Goal: Task Accomplishment & Management: Complete application form

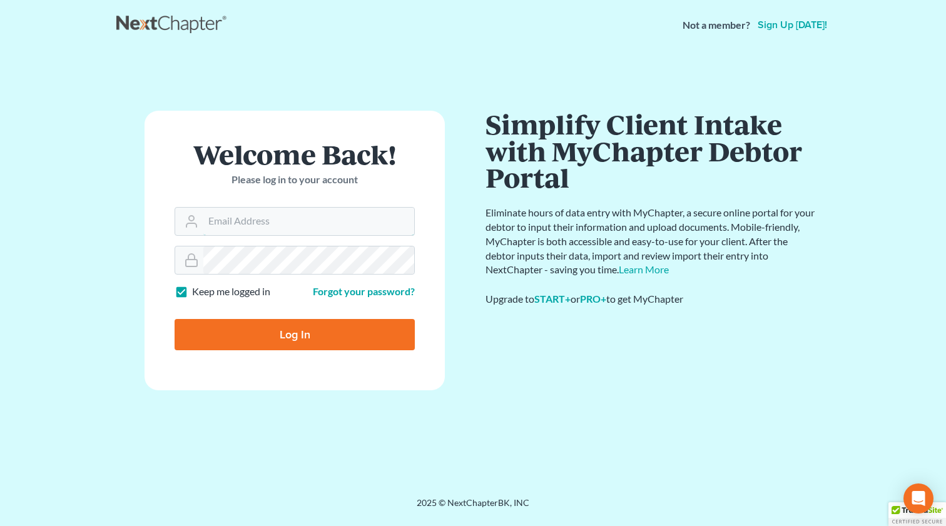
type input "[EMAIL_ADDRESS][DOMAIN_NAME]"
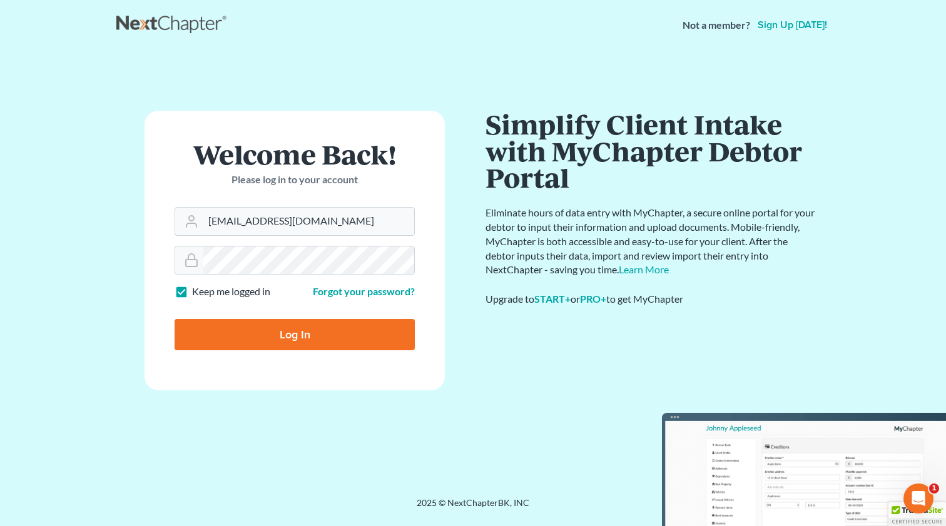
click at [288, 332] on input "Log In" at bounding box center [295, 334] width 240 height 31
type input "Thinking..."
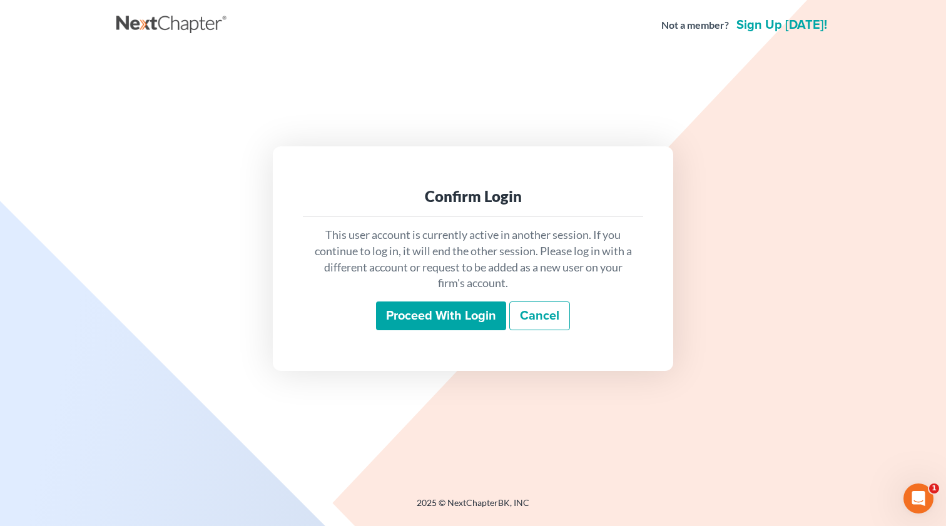
click at [463, 322] on input "Proceed with login" at bounding box center [441, 316] width 130 height 29
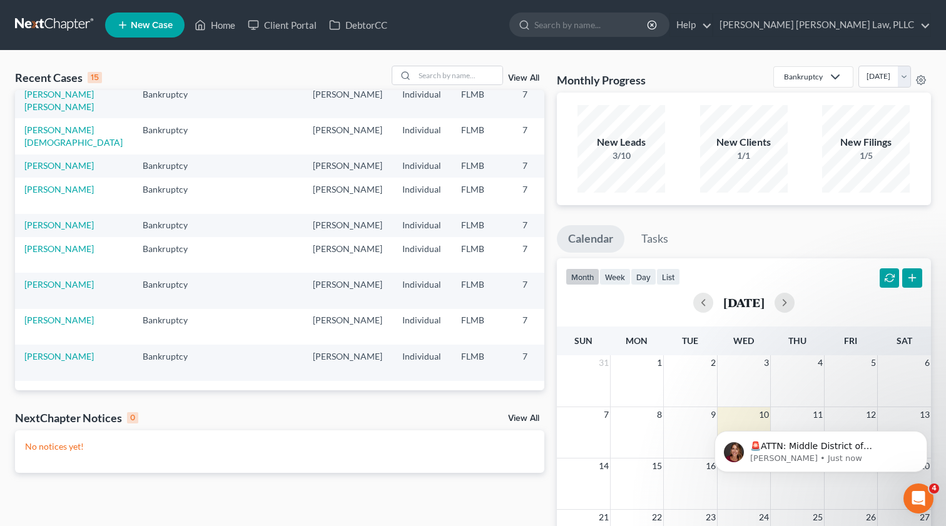
scroll to position [287, 1]
click at [39, 195] on link "[PERSON_NAME]" at bounding box center [58, 189] width 69 height 11
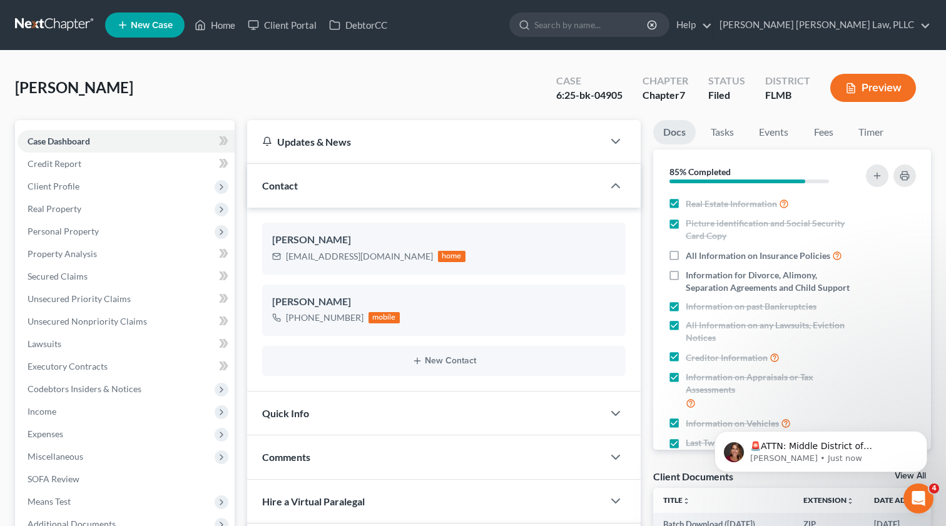
click at [597, 93] on div "6:25-bk-04905" at bounding box center [589, 95] width 66 height 14
copy div "6:25-bk-04905"
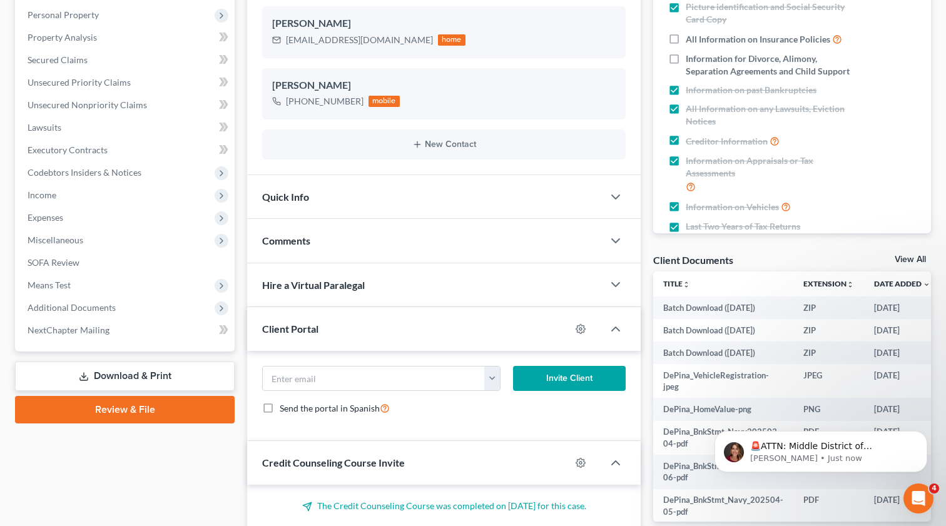
scroll to position [307, 0]
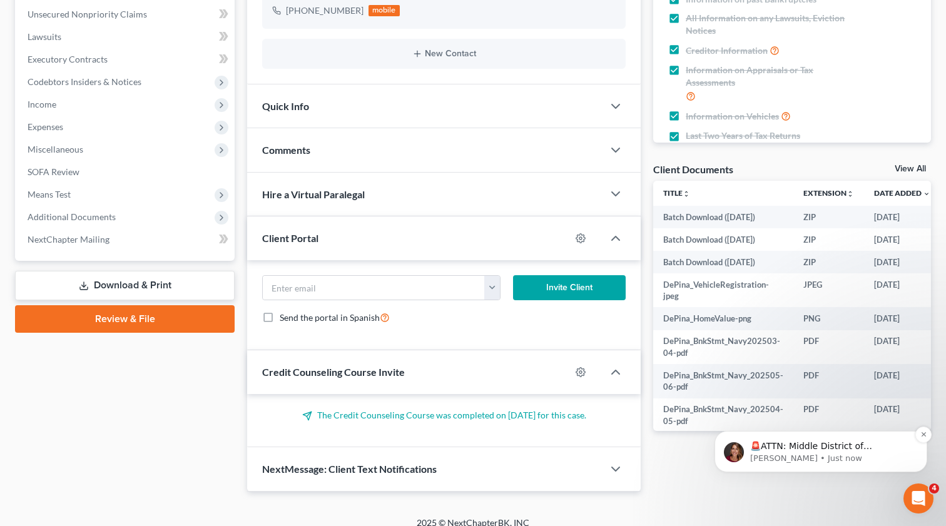
click at [801, 459] on p "[PERSON_NAME] • Just now" at bounding box center [830, 458] width 161 height 11
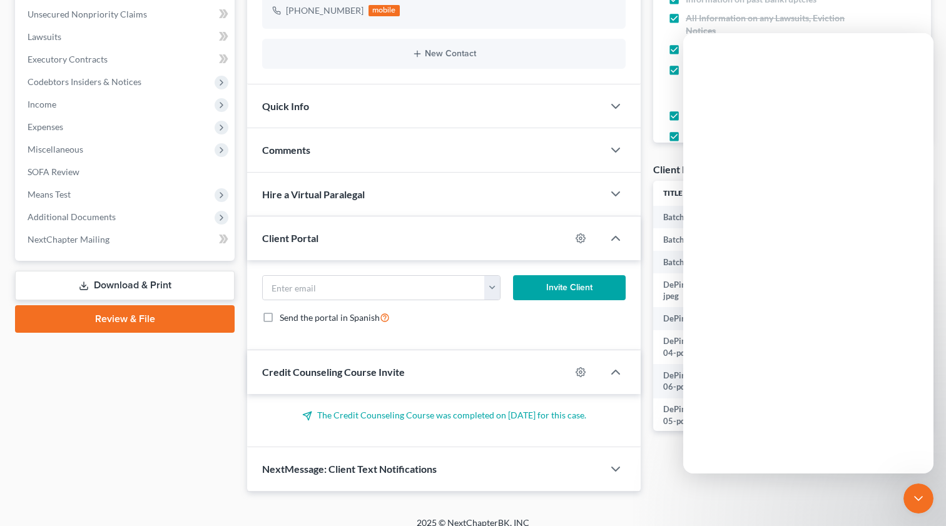
scroll to position [0, 0]
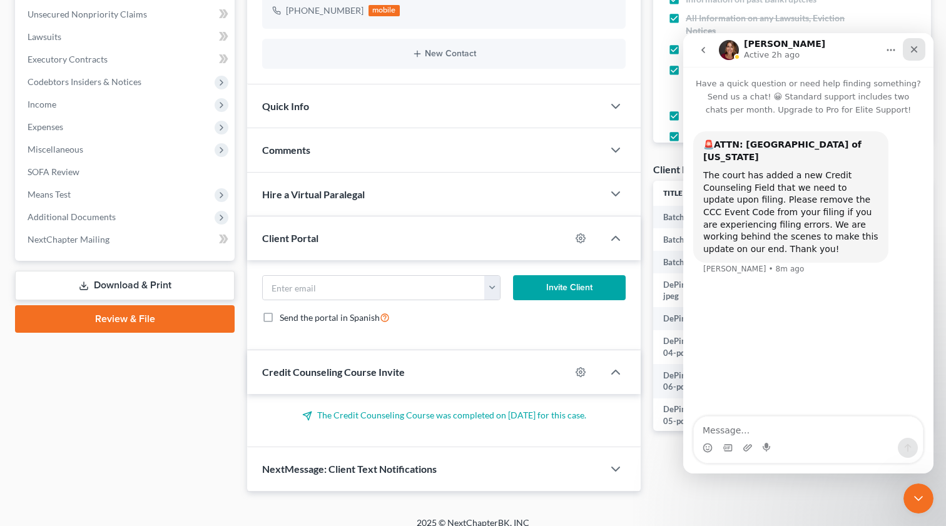
click at [907, 49] on div "Close" at bounding box center [914, 49] width 23 height 23
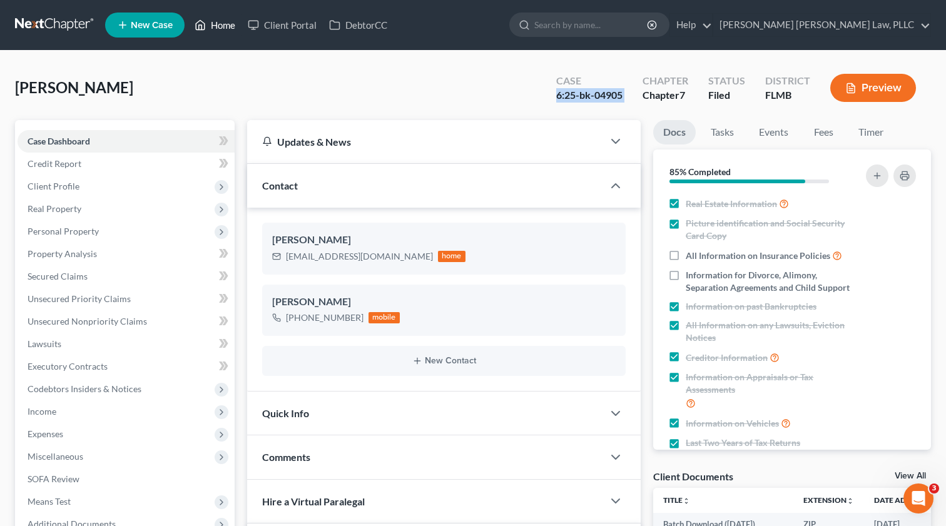
click at [212, 31] on link "Home" at bounding box center [214, 25] width 53 height 23
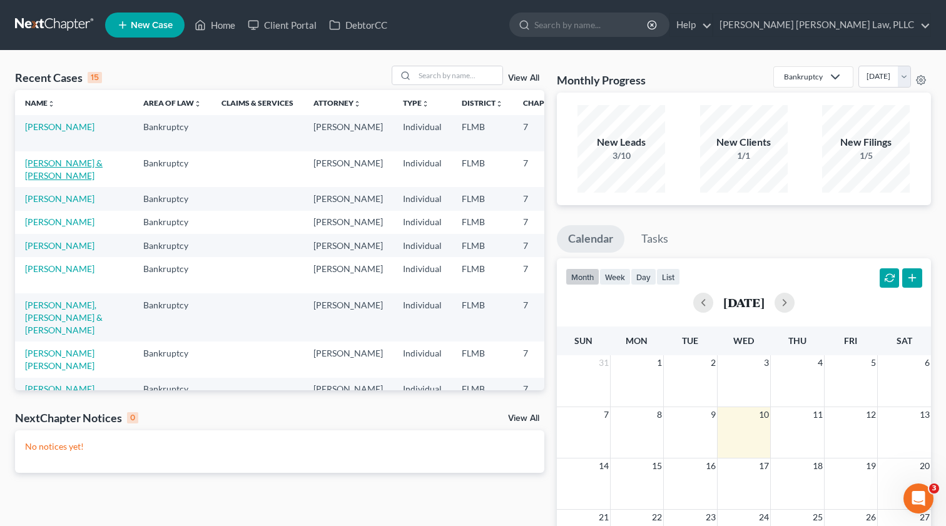
click at [47, 177] on link "[PERSON_NAME] & [PERSON_NAME]" at bounding box center [64, 169] width 78 height 23
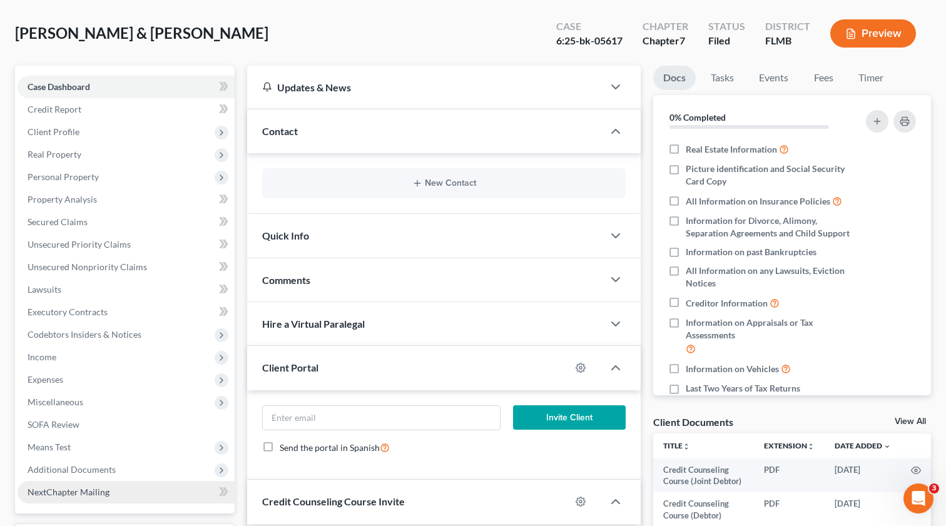
scroll to position [59, 0]
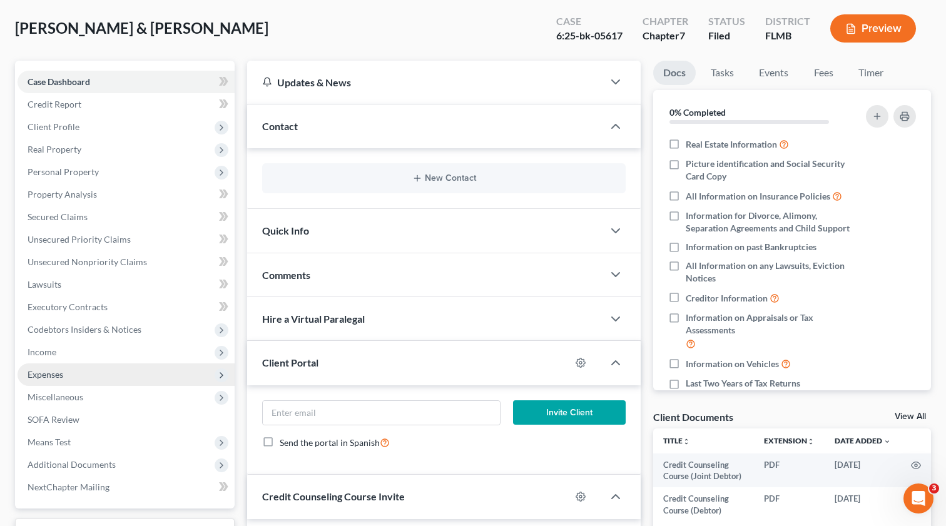
click at [53, 382] on span "Expenses" at bounding box center [126, 375] width 217 height 23
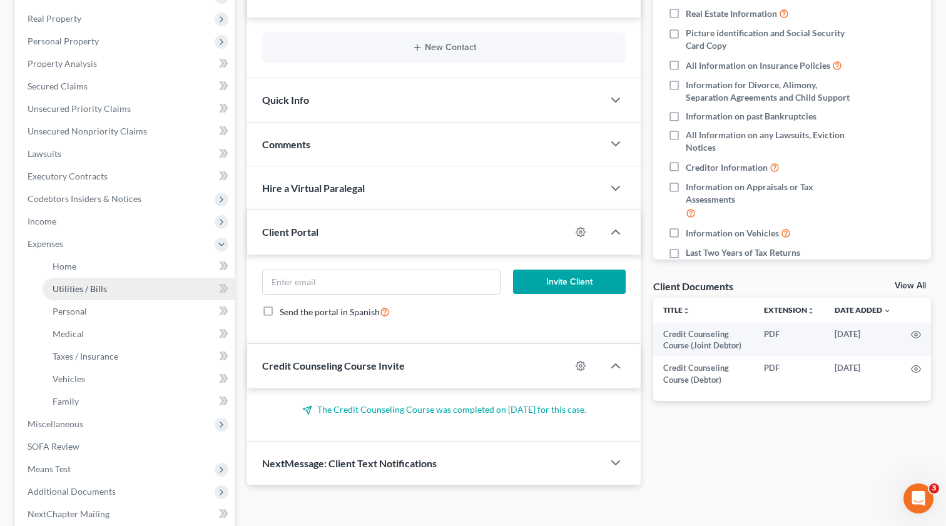
scroll to position [235, 0]
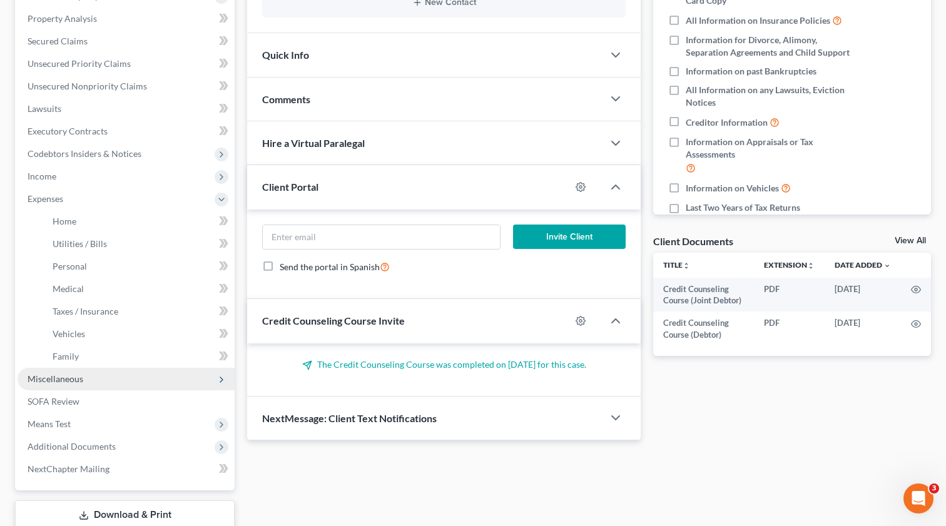
click at [61, 385] on span "Miscellaneous" at bounding box center [126, 379] width 217 height 23
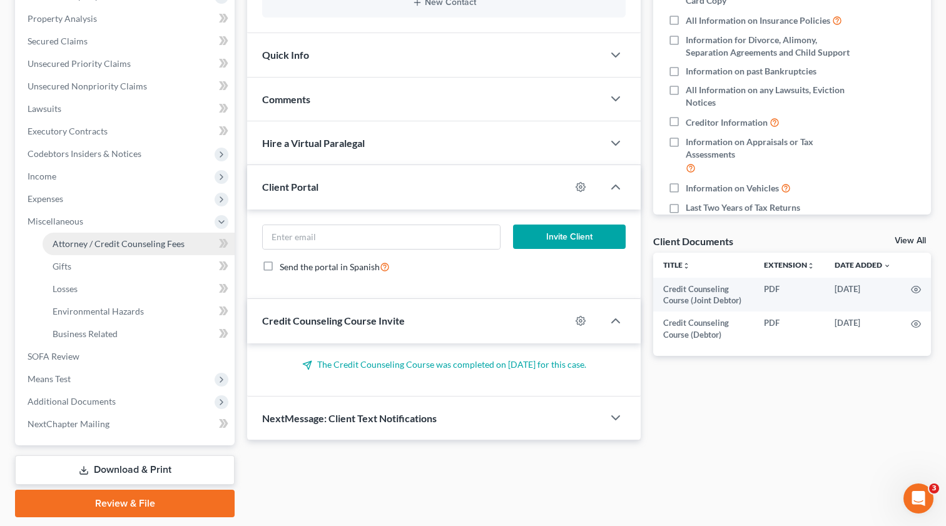
click at [104, 246] on span "Attorney / Credit Counseling Fees" at bounding box center [119, 243] width 132 height 11
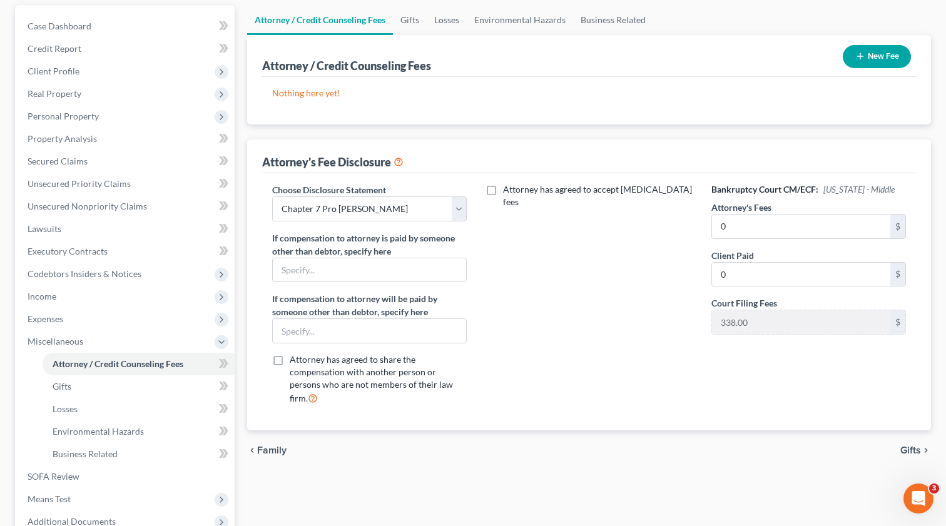
scroll to position [123, 0]
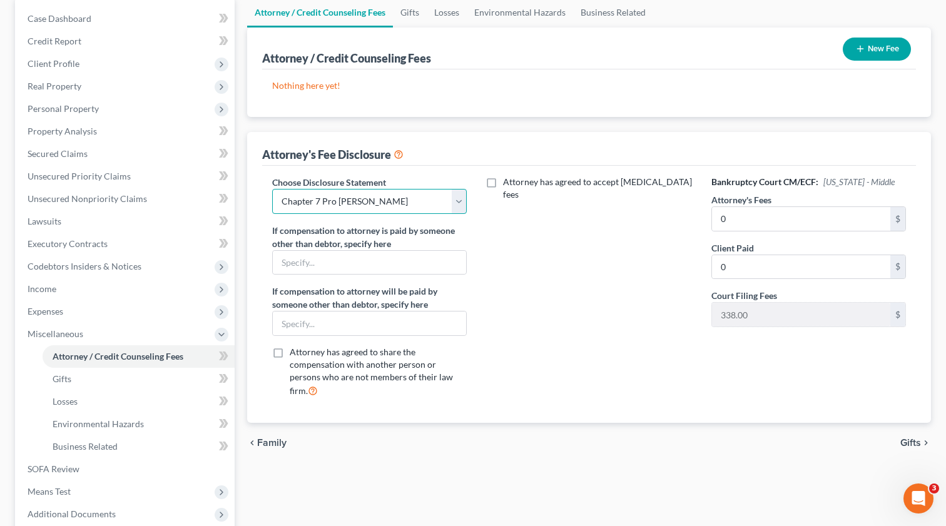
select select "0"
click at [377, 317] on input "text" at bounding box center [369, 324] width 193 height 24
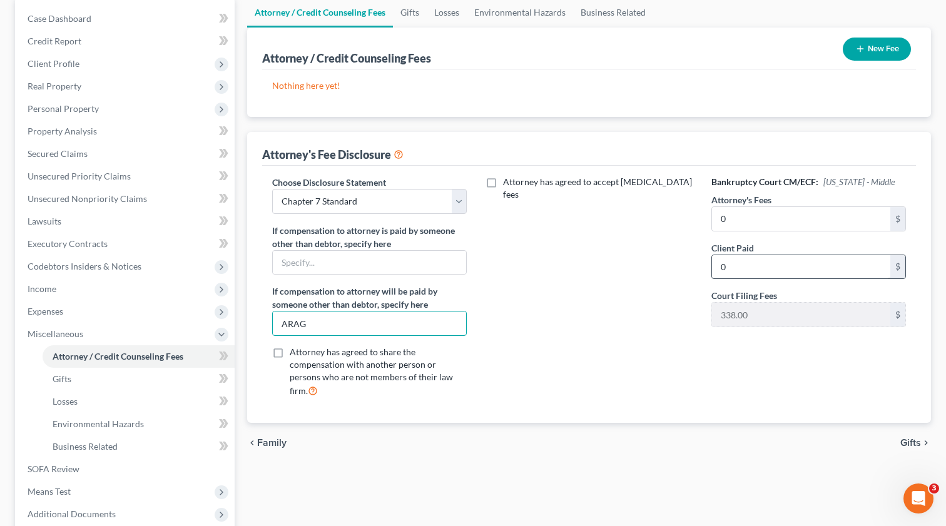
type input "ARAG"
click at [735, 266] on input "0" at bounding box center [801, 267] width 178 height 24
type input "338"
click at [676, 342] on div "Attorney has agreed to accept [MEDICAL_DATA] fees" at bounding box center [589, 292] width 220 height 232
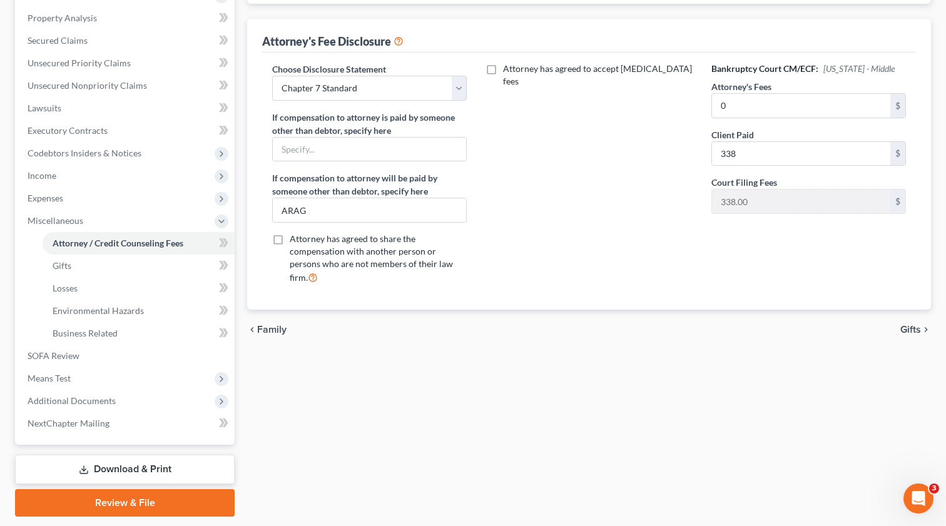
scroll to position [237, 0]
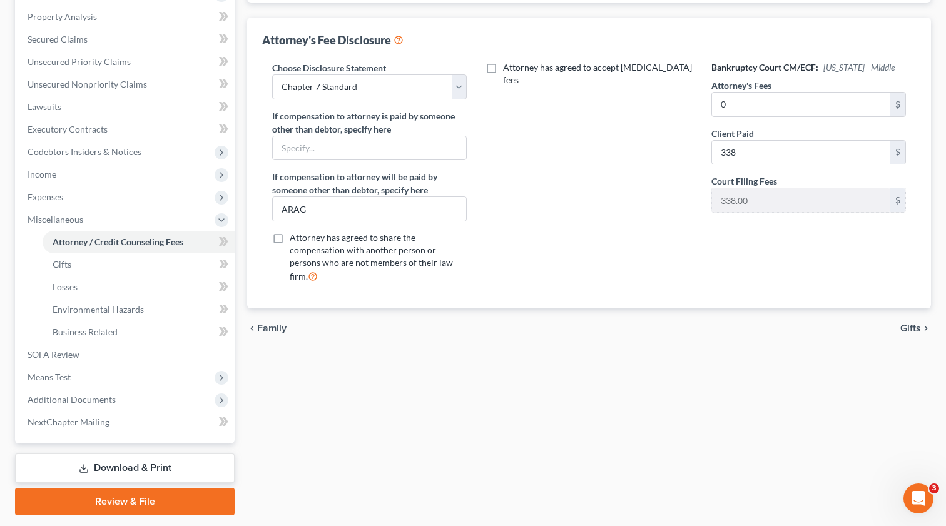
click at [909, 324] on span "Gifts" at bounding box center [910, 329] width 21 height 10
